Goal: Task Accomplishment & Management: Complete application form

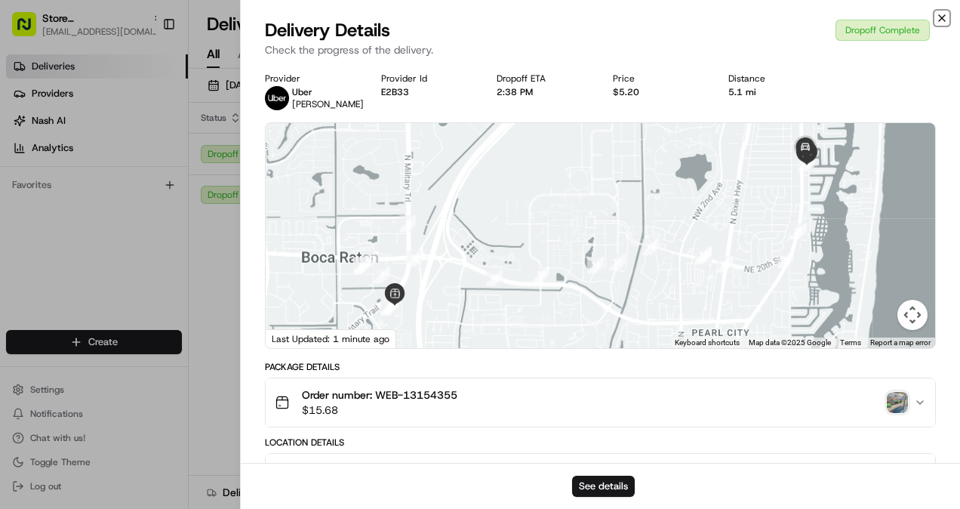
click at [944, 15] on icon "button" at bounding box center [942, 18] width 6 height 6
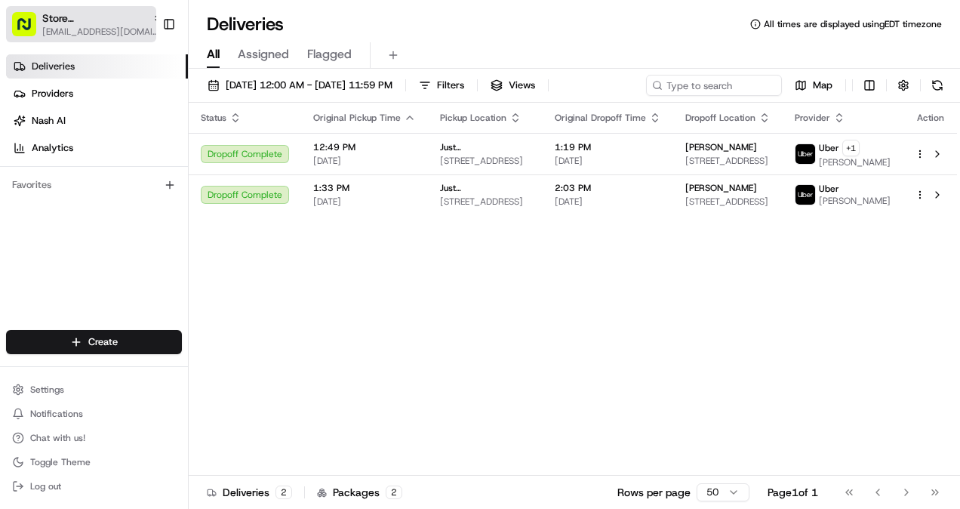
click at [152, 13] on icon "button" at bounding box center [157, 18] width 11 height 11
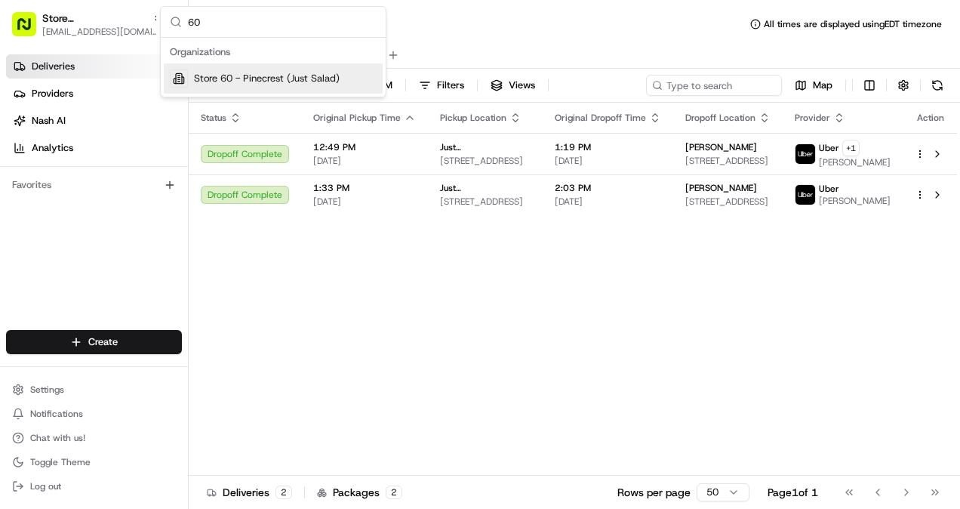
type input "60"
click at [268, 80] on span "Store 60 - Pinecrest (Just Salad)" at bounding box center [267, 79] width 146 height 14
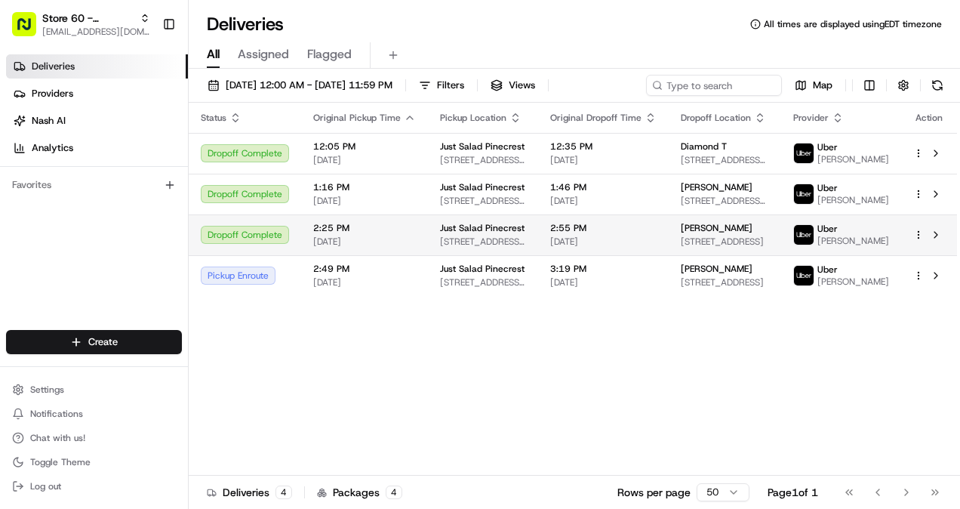
click at [341, 234] on span "2:25 PM" at bounding box center [364, 228] width 103 height 12
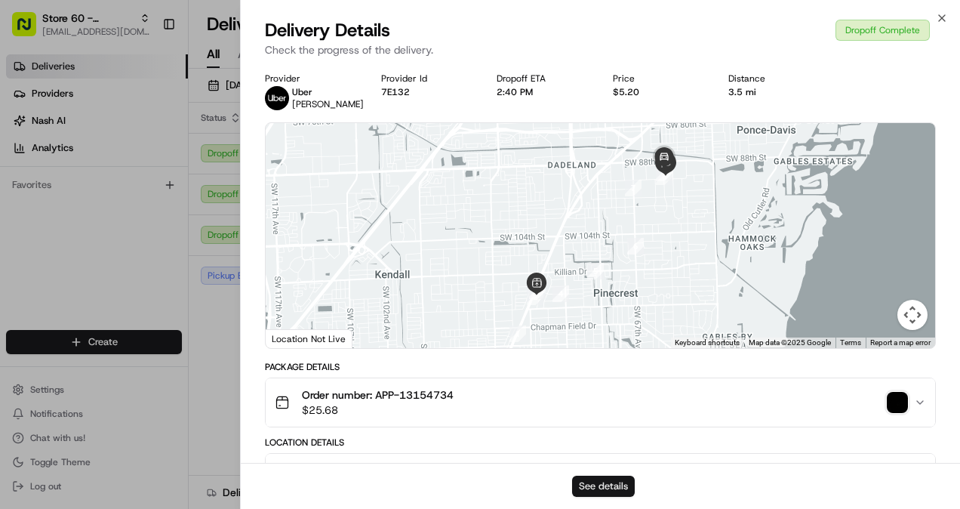
click at [597, 485] on button "See details" at bounding box center [603, 486] width 63 height 21
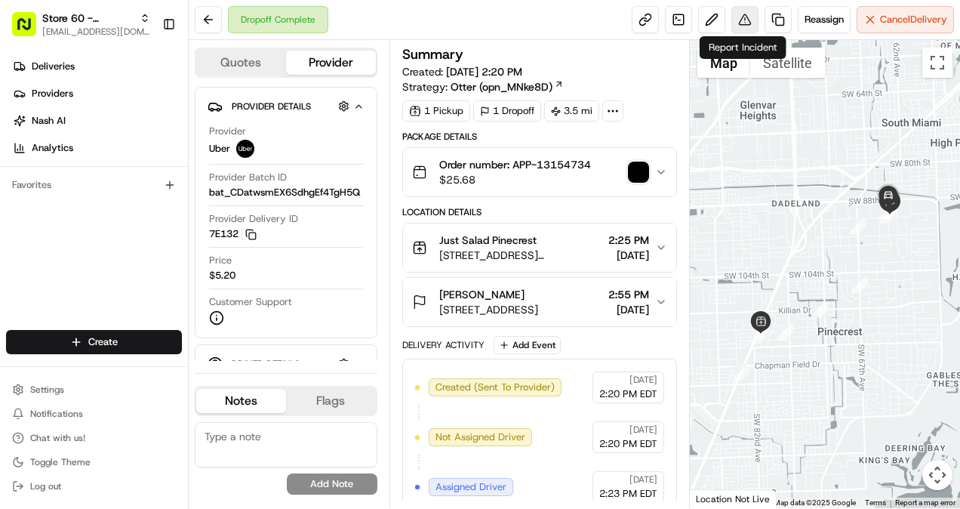
click at [744, 18] on button at bounding box center [745, 19] width 27 height 27
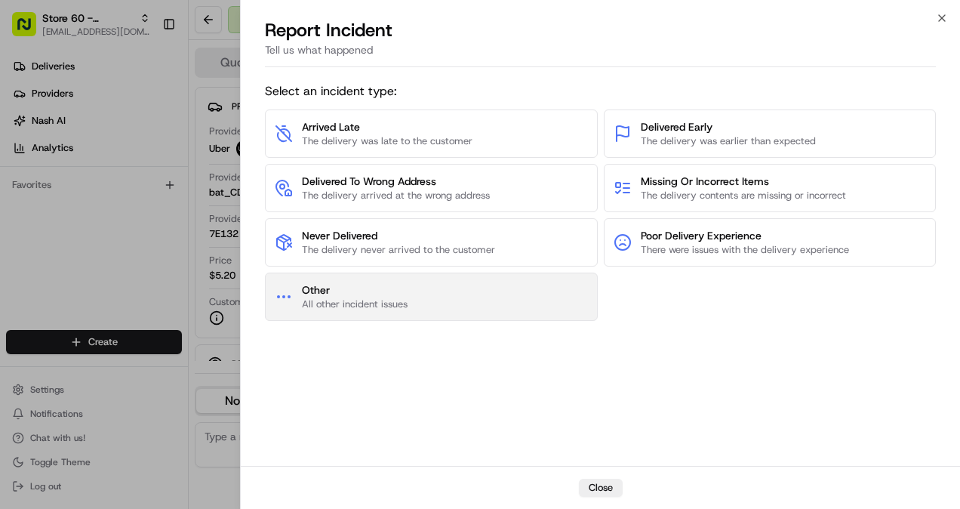
click at [476, 290] on button "Other All other incident issues" at bounding box center [431, 297] width 333 height 48
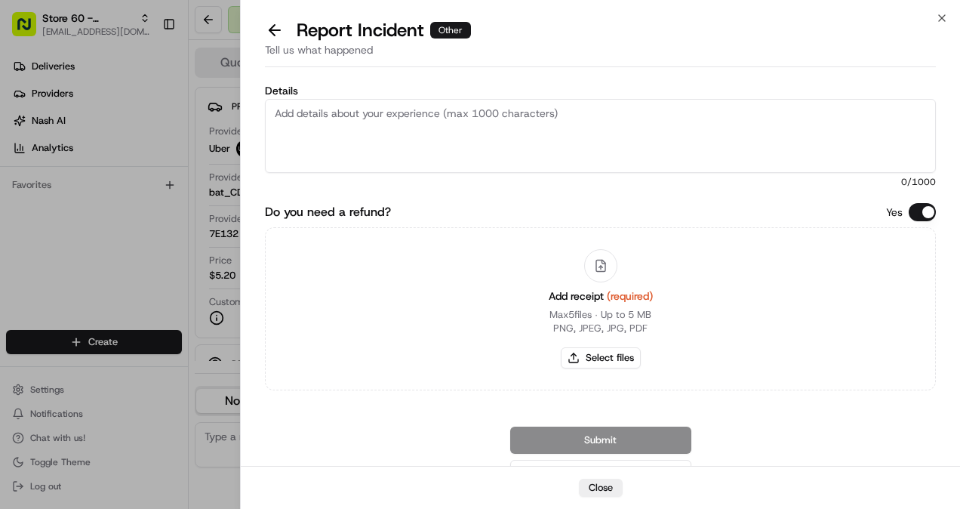
click at [436, 140] on textarea "Details" at bounding box center [600, 136] width 671 height 74
type textarea "The driver delivered the wrong order to the Guest. Please refund."
click at [599, 359] on button "Select files" at bounding box center [601, 357] width 80 height 21
type input "C:\fakepath\stephanie gonzalez1.pdf"
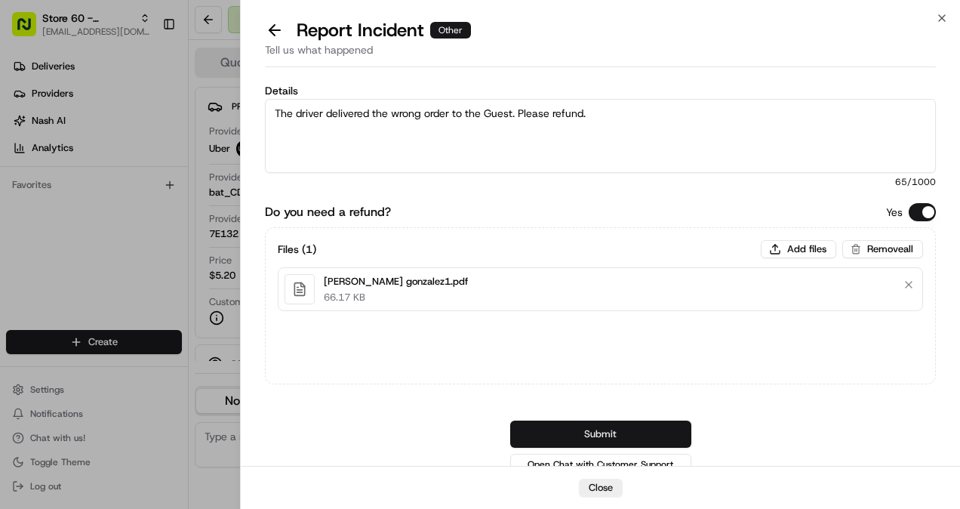
click at [630, 441] on button "Submit" at bounding box center [600, 434] width 181 height 27
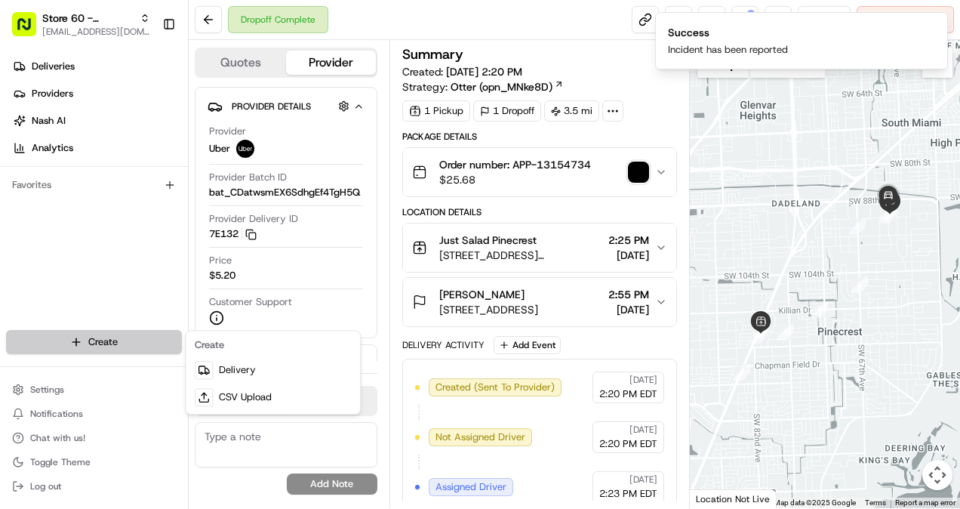
click at [129, 335] on html "Store 60 - Pinecrest (Just Salad) kramirez@justsalad.com Toggle Sidebar Deliver…" at bounding box center [480, 254] width 960 height 509
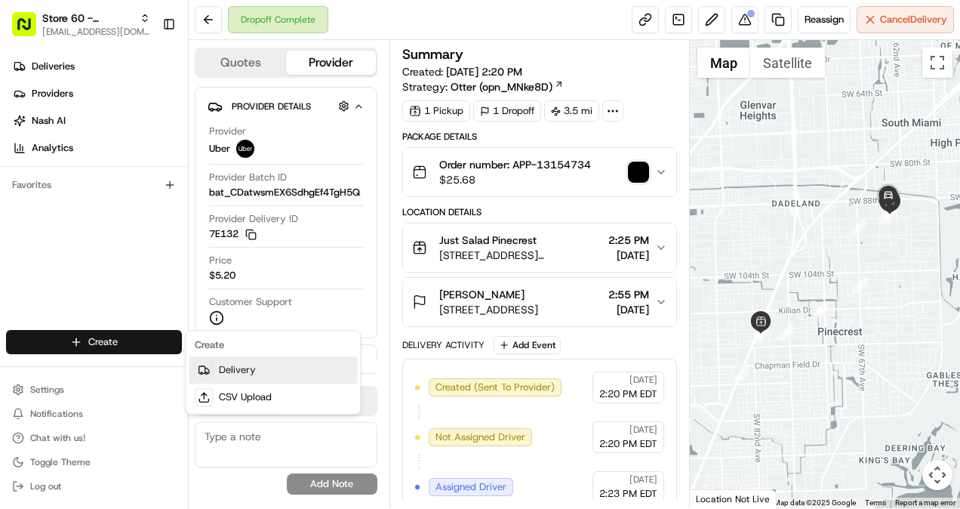
click at [228, 365] on link "Delivery" at bounding box center [273, 369] width 168 height 27
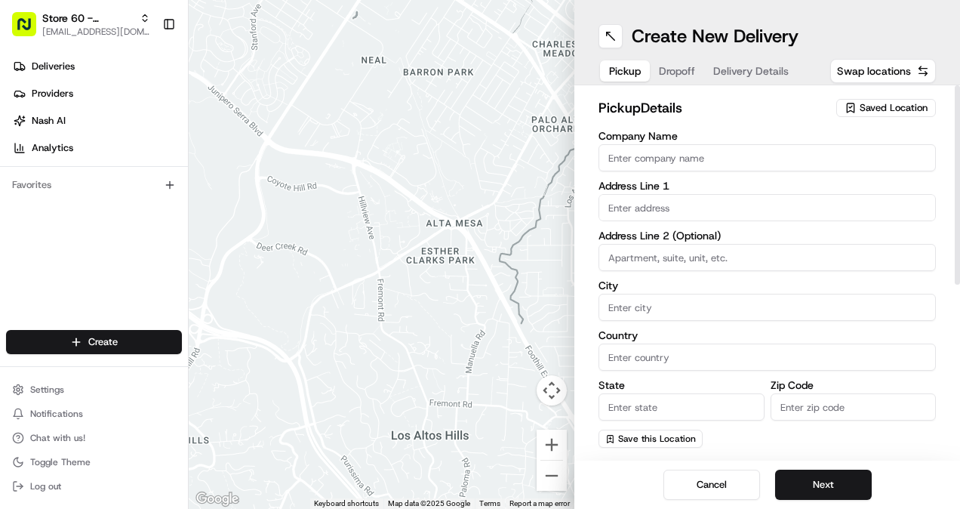
click at [692, 205] on input "text" at bounding box center [767, 207] width 337 height 27
click at [888, 113] on span "Saved Location" at bounding box center [894, 108] width 68 height 14
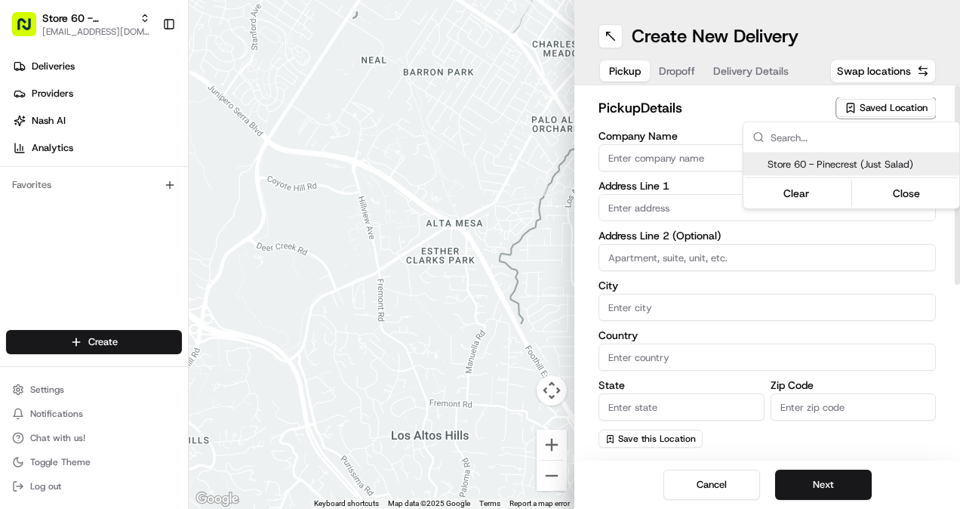
click at [841, 165] on span "Store 60 - Pinecrest (Just Salad)" at bounding box center [861, 165] width 186 height 14
type input "Store 60 - Pinecrest (Just Salad)"
type input "11725 S Dixie Hwy"
type input "Pinecrest"
type input "US"
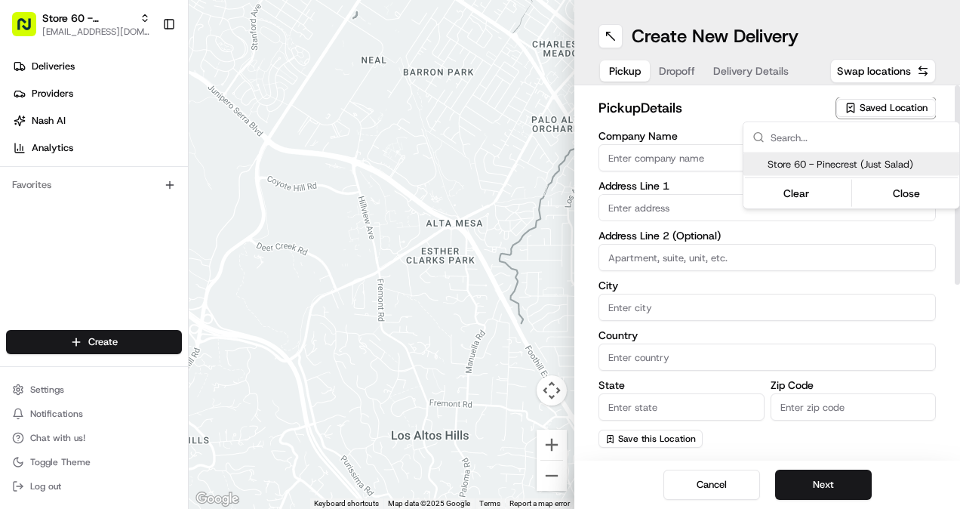
type input "FL"
type input "33156"
type input "+1 866 673 3757"
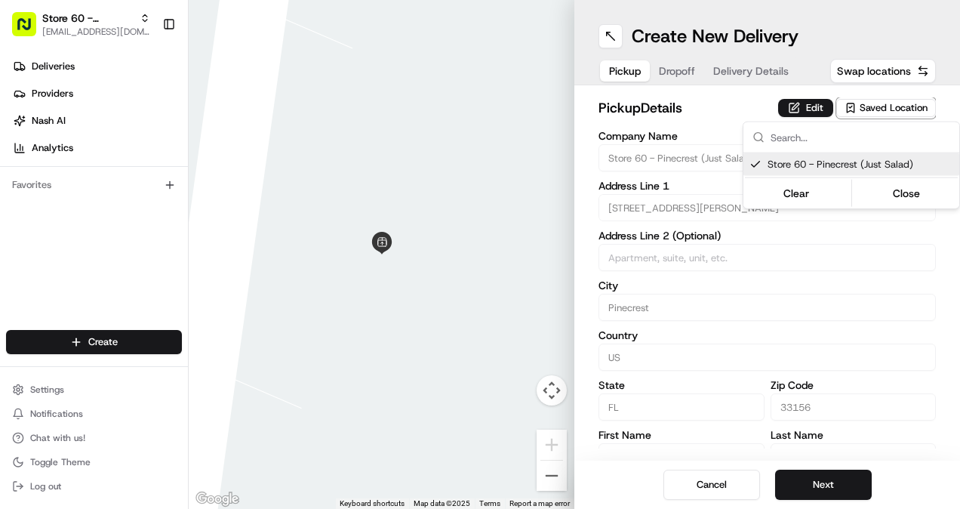
click at [829, 488] on html "Store 60 - Pinecrest (Just Salad) kramirez@justsalad.com Toggle Sidebar Deliver…" at bounding box center [480, 254] width 960 height 509
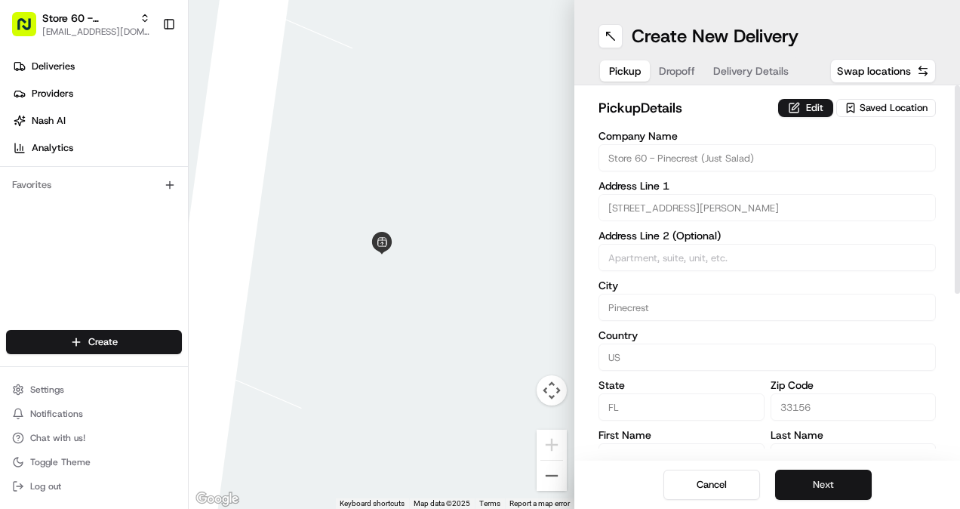
click at [835, 486] on button "Next" at bounding box center [823, 485] width 97 height 30
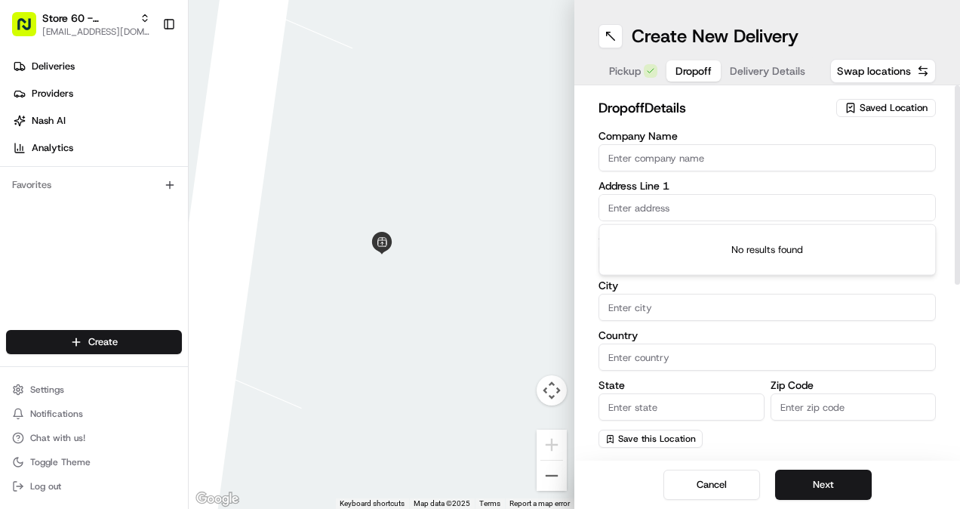
click at [667, 211] on input "text" at bounding box center [767, 207] width 337 height 27
paste input "9101 Southwest 62nd Court"
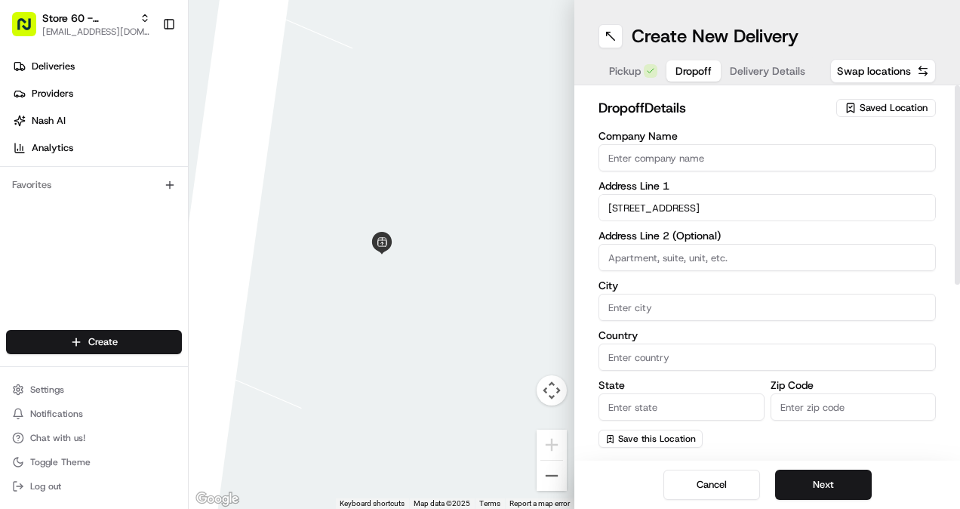
click at [757, 209] on input "9101 Southwest 62nd Court" at bounding box center [767, 207] width 337 height 27
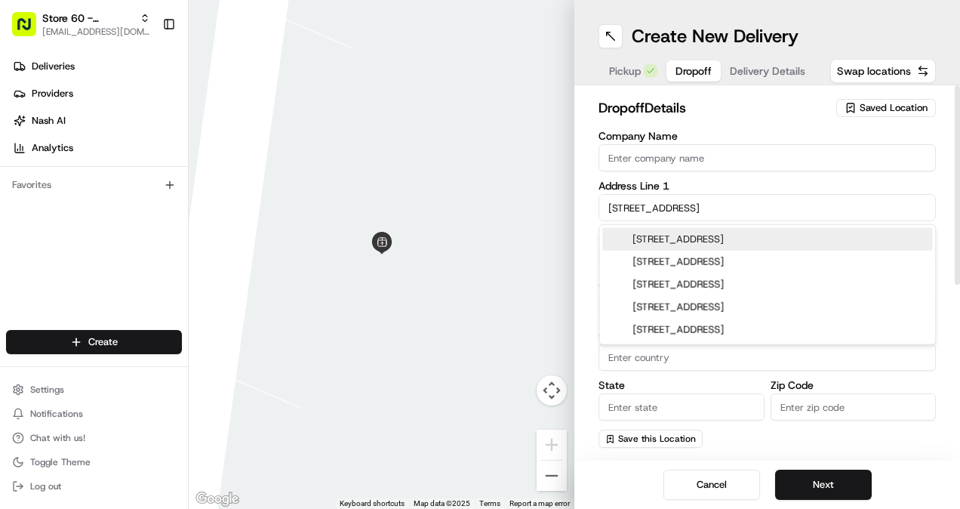
click at [777, 237] on div "9101 Southwest 62nd Court, Miami, FL" at bounding box center [767, 239] width 330 height 23
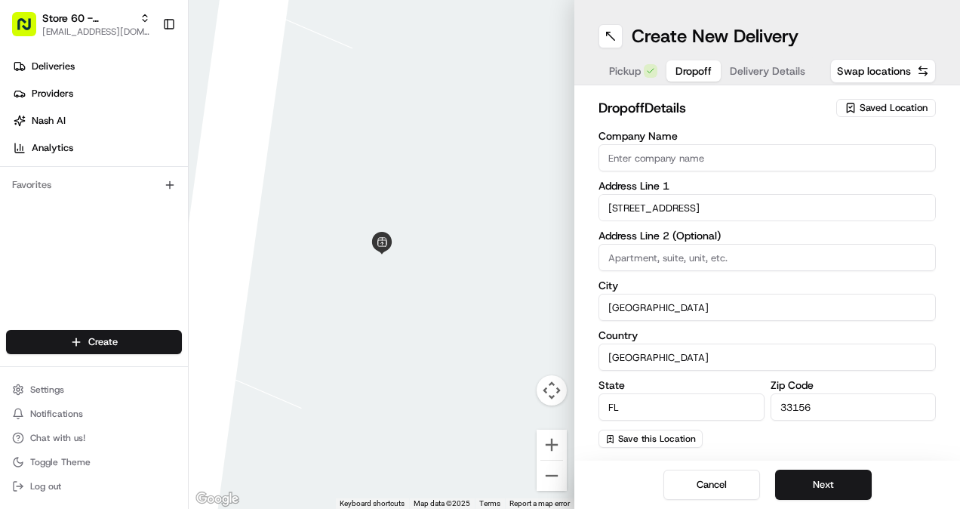
type input "[STREET_ADDRESS]"
type input "Miami"
type input "United States"
type input "FL"
type input "33156"
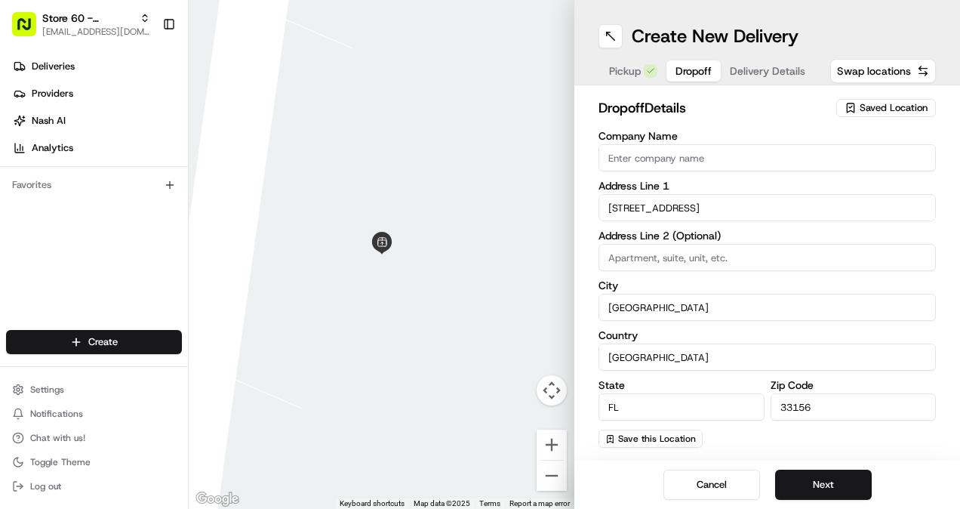
type input "9101 Southwest 62nd Court"
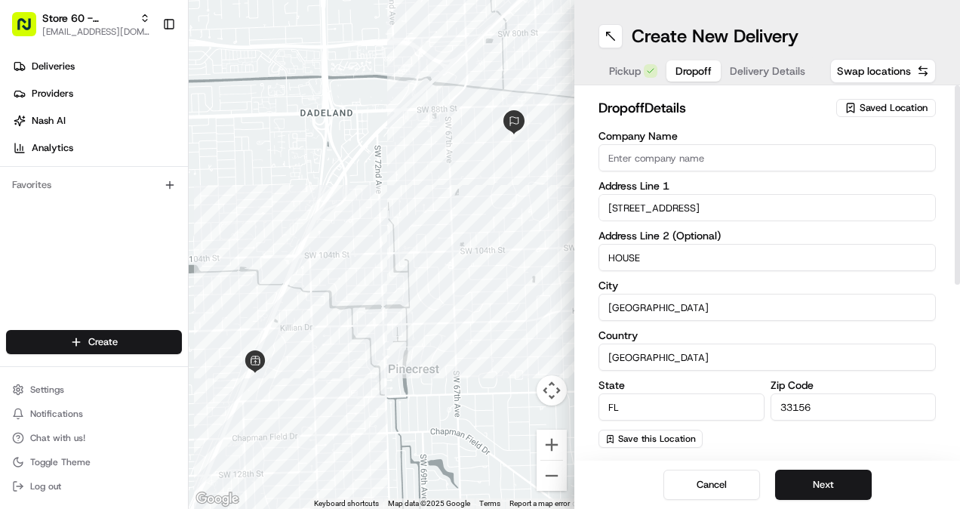
type input "HOUSE"
click at [907, 311] on input "Miami" at bounding box center [767, 307] width 337 height 27
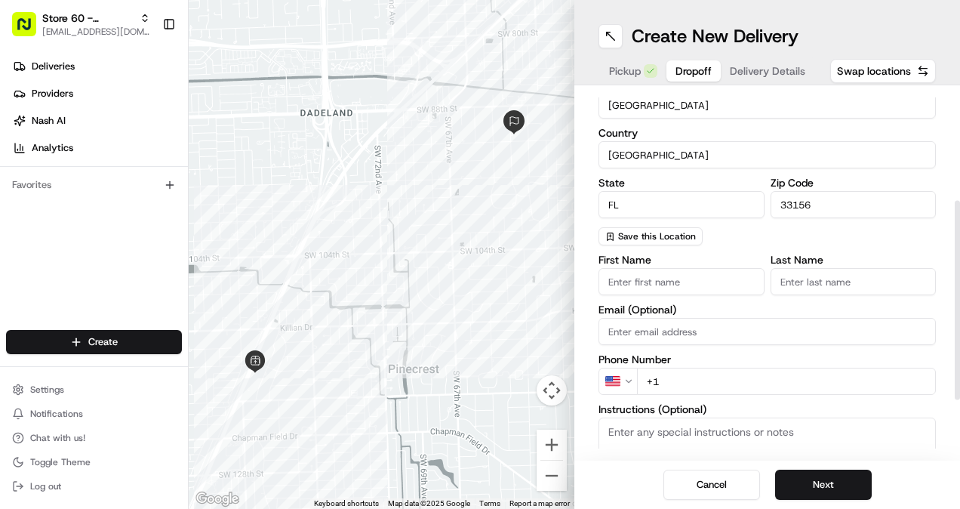
scroll to position [203, 0]
click at [669, 285] on input "First Name" at bounding box center [682, 280] width 166 height 27
type input "Stephanie"
click at [833, 288] on input "Last Name" at bounding box center [854, 280] width 166 height 27
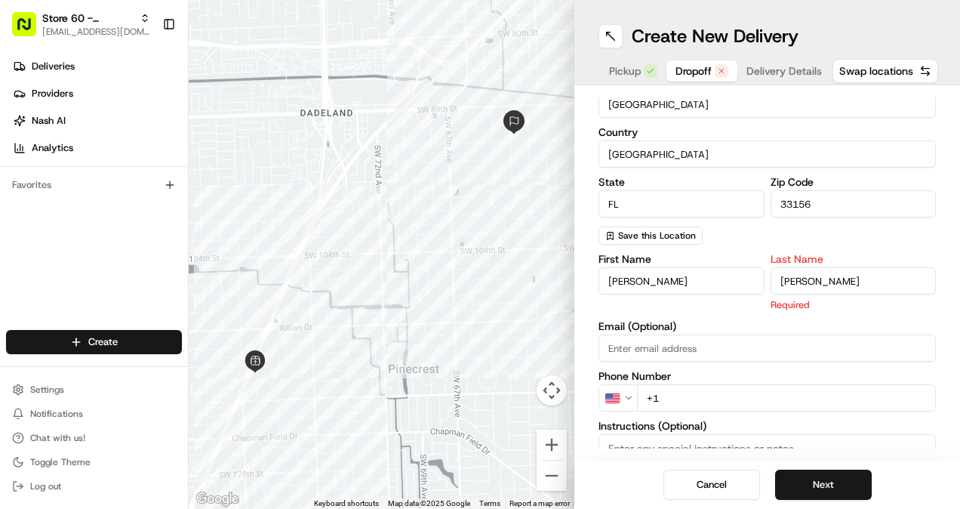
type input "Gonzalez"
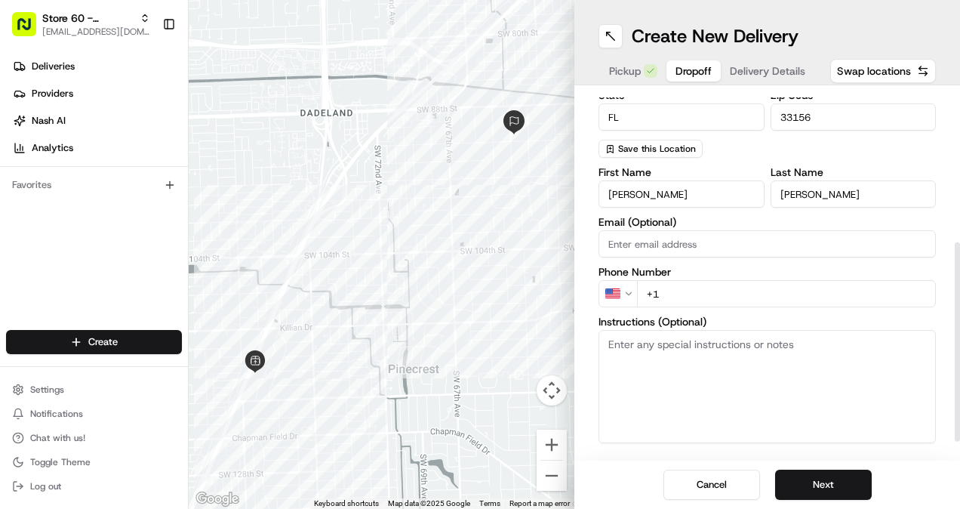
scroll to position [299, 0]
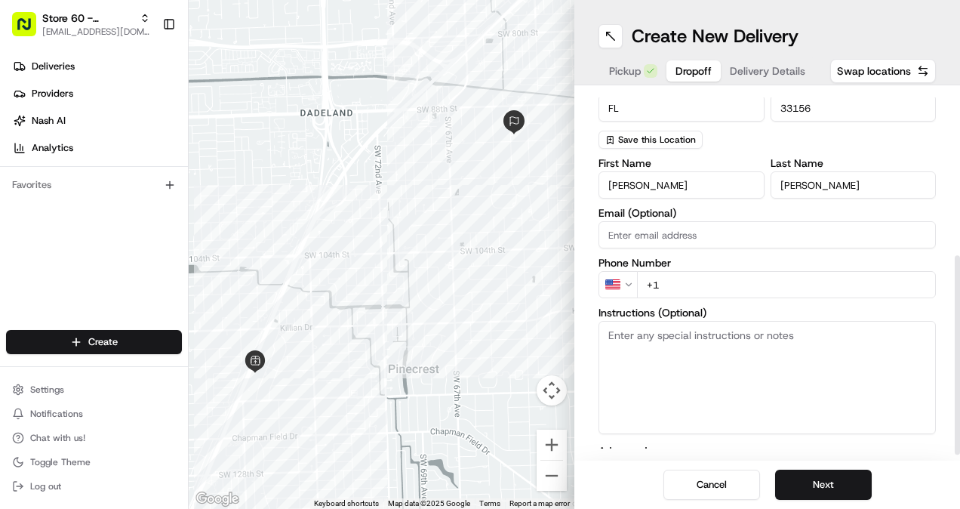
click at [698, 279] on input "+1" at bounding box center [786, 284] width 299 height 27
paste input "305 733 7383"
type input "+1 305 733 7383"
drag, startPoint x: 812, startPoint y: 483, endPoint x: 636, endPoint y: 461, distance: 177.3
click at [636, 461] on div "Cancel Next" at bounding box center [768, 485] width 386 height 48
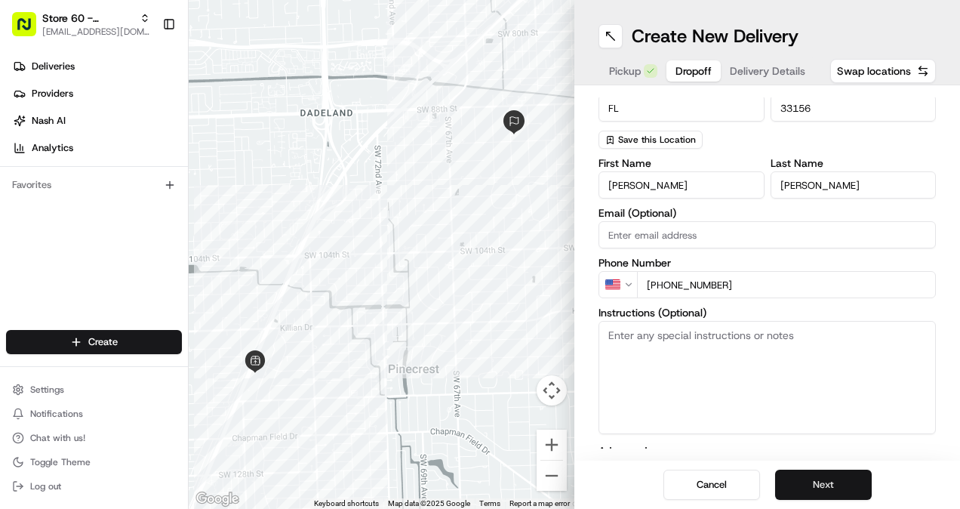
click at [833, 482] on button "Next" at bounding box center [823, 485] width 97 height 30
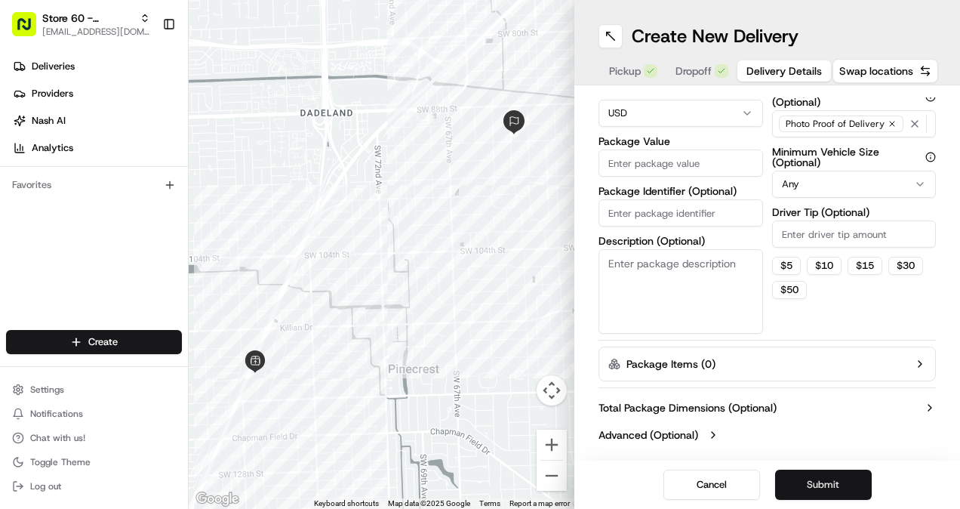
scroll to position [124, 0]
click at [669, 164] on input "Package Value" at bounding box center [681, 163] width 165 height 27
type input "35.78"
click at [669, 208] on input "Package Identifier (Optional)" at bounding box center [681, 213] width 165 height 27
paste input "Order #APP-13154734;"
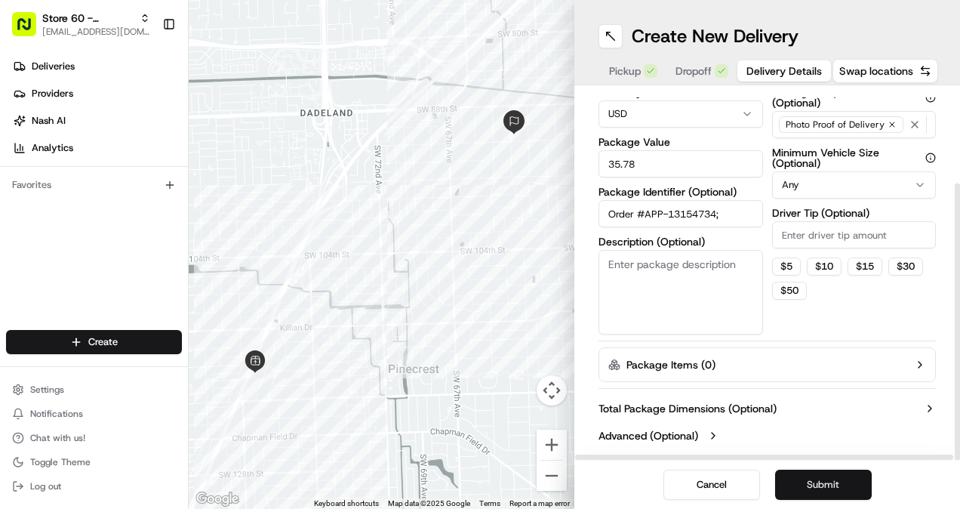
type input "Order #APP-13154734;"
click at [812, 488] on button "Submit" at bounding box center [823, 485] width 97 height 30
